Goal: Transaction & Acquisition: Purchase product/service

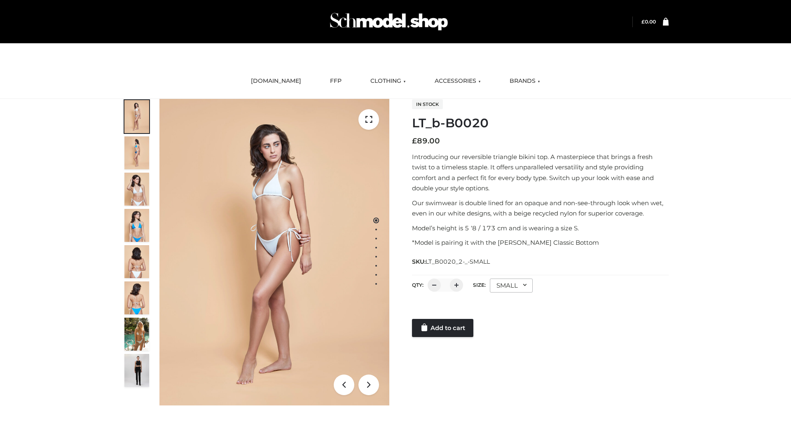
click at [443, 328] on link "Add to cart" at bounding box center [442, 328] width 61 height 18
